Goal: Task Accomplishment & Management: Use online tool/utility

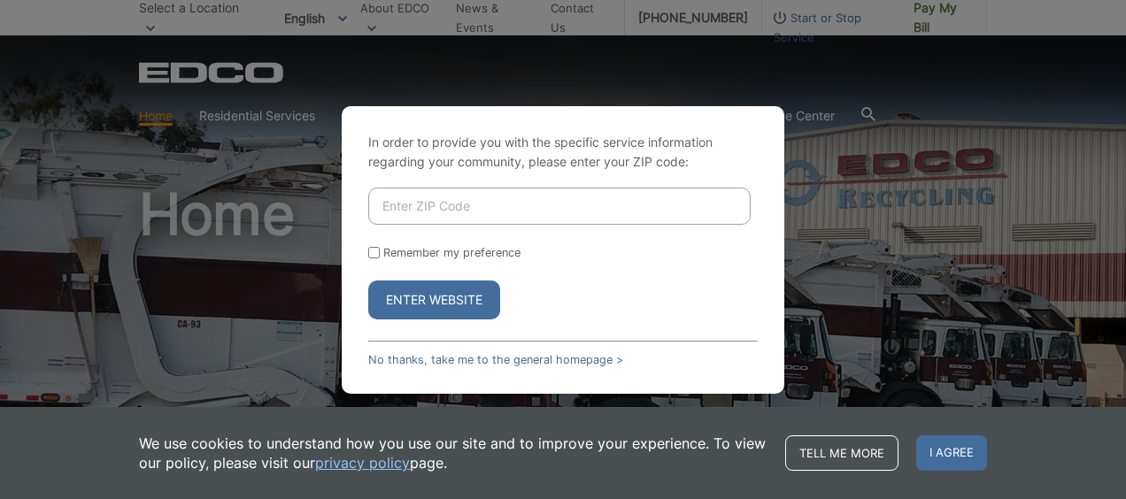
click at [503, 216] on input "Enter ZIP Code" at bounding box center [559, 206] width 383 height 37
type input "92128"
click at [430, 300] on button "Enter Website" at bounding box center [434, 300] width 132 height 39
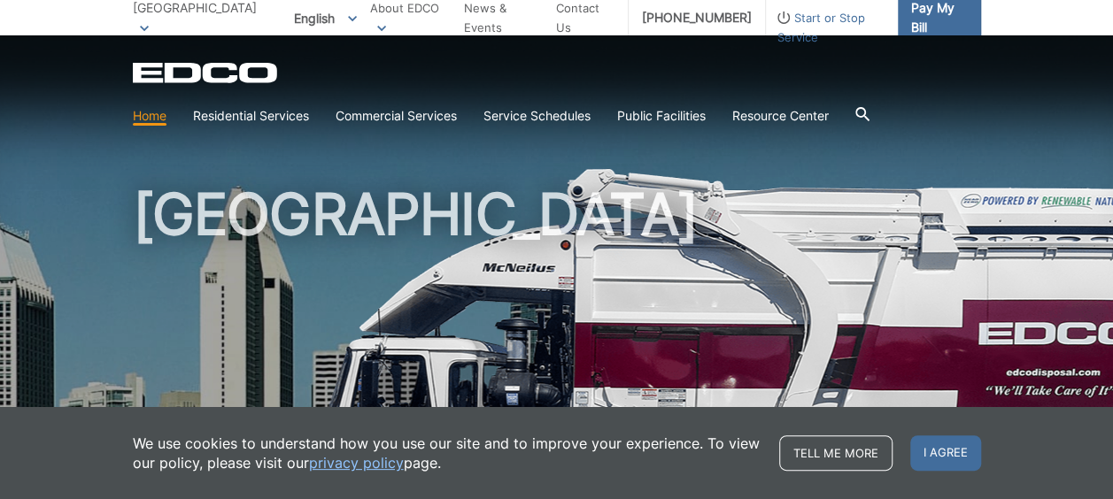
click at [926, 18] on span "Pay My Bill" at bounding box center [939, 17] width 56 height 39
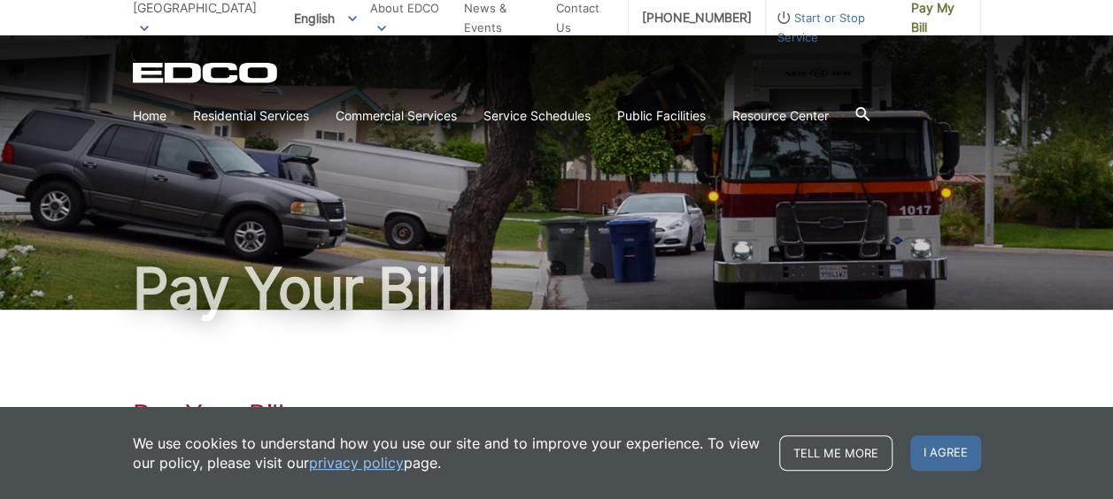
scroll to position [177, 0]
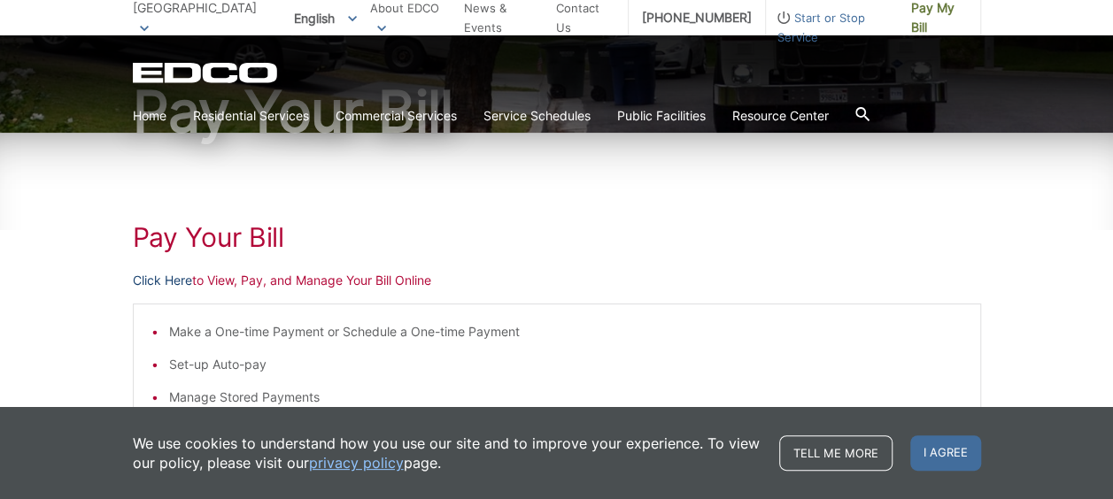
click at [173, 282] on link "Click Here" at bounding box center [162, 280] width 59 height 19
